Goal: Information Seeking & Learning: Learn about a topic

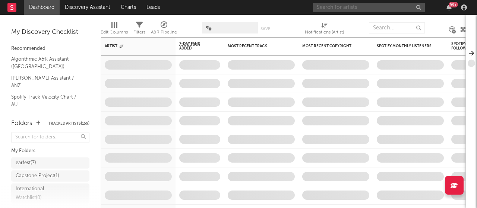
click at [324, 3] on input "text" at bounding box center [369, 7] width 112 height 9
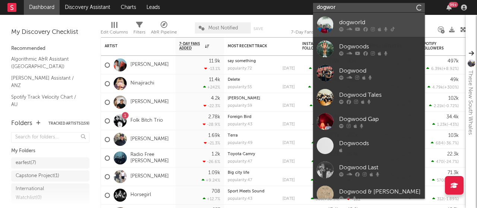
type input "dogwor"
click at [352, 19] on div "dogworld" at bounding box center [380, 22] width 82 height 9
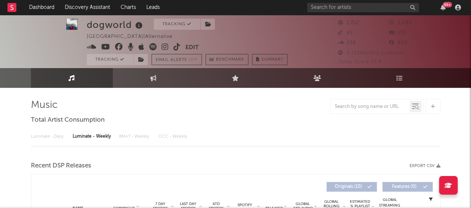
scroll to position [9, 0]
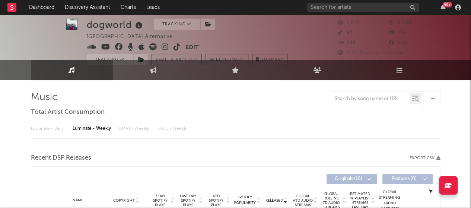
select select "6m"
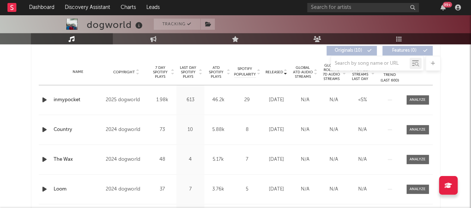
scroll to position [287, 0]
click at [224, 72] on span "ATD Spotify Plays" at bounding box center [216, 72] width 20 height 13
click at [224, 73] on span "ATD Spotify Plays" at bounding box center [216, 72] width 20 height 13
click at [279, 72] on span "Released" at bounding box center [275, 72] width 18 height 4
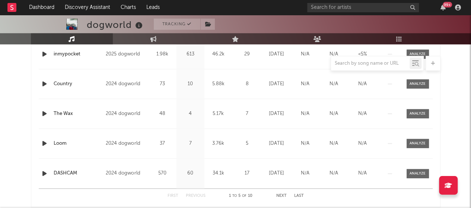
scroll to position [344, 0]
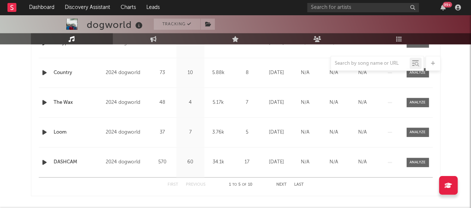
click at [283, 183] on button "Next" at bounding box center [281, 185] width 10 height 4
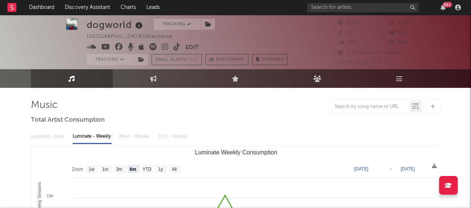
scroll to position [0, 0]
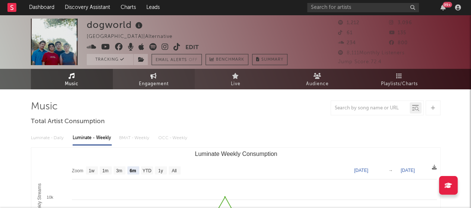
click at [154, 84] on span "Engagement" at bounding box center [154, 84] width 30 height 9
select select "1w"
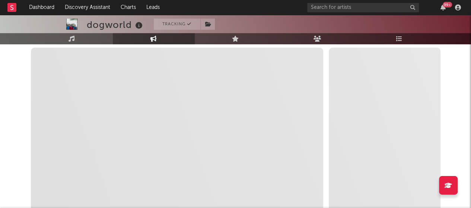
scroll to position [197, 0]
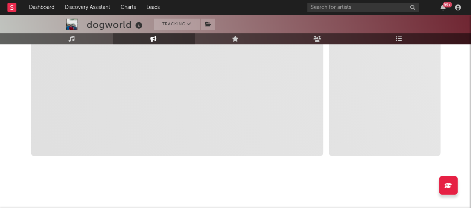
select select "1m"
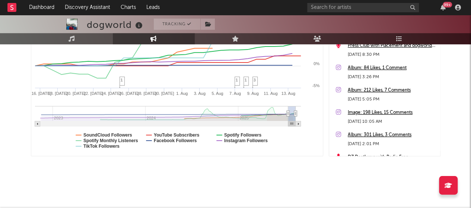
click at [187, 118] on rect at bounding box center [164, 113] width 248 height 15
type input "[DATE]"
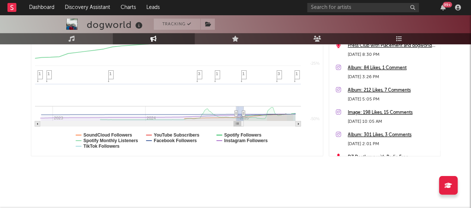
select select "1m"
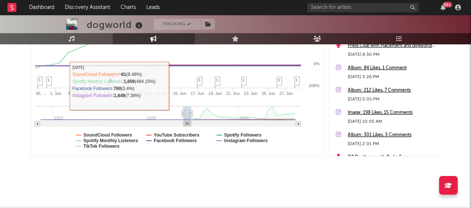
click at [184, 177] on div "Artist Engagement Cross-Platform Comparison Export CSV Zoom 1w 1m 3m 6m YTD 1y …" at bounding box center [236, 39] width 410 height 294
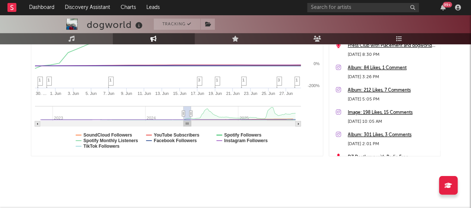
click at [184, 177] on div "Artist Engagement Cross-Platform Comparison Export CSV Zoom 1w 1m 3m 6m YTD 1y …" at bounding box center [236, 39] width 410 height 294
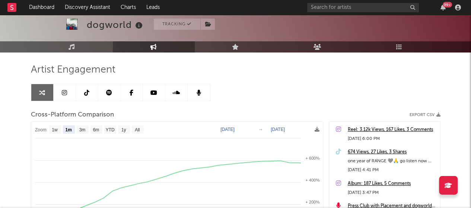
scroll to position [37, 0]
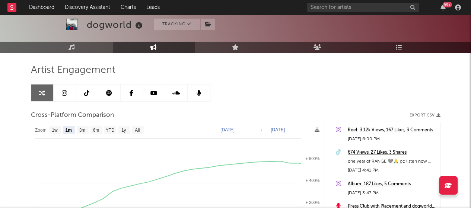
click at [36, 88] on link at bounding box center [42, 93] width 22 height 17
